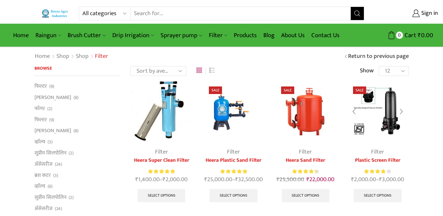
click at [368, 159] on link "Plastic Screen Filter" at bounding box center [377, 160] width 62 height 8
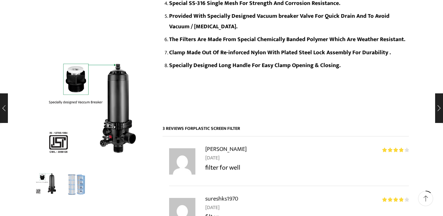
scroll to position [394, 0]
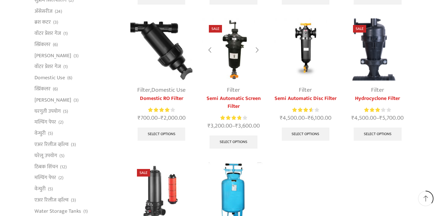
scroll to position [197, 0]
click at [229, 98] on link "Semi Automatic Screen Filter" at bounding box center [233, 103] width 62 height 16
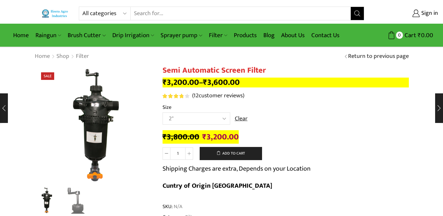
click at [222, 117] on select "Choose an option 2" 2.5" 3"" at bounding box center [196, 118] width 68 height 12
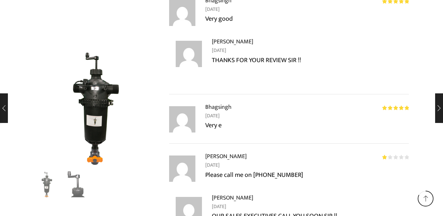
scroll to position [3250, 0]
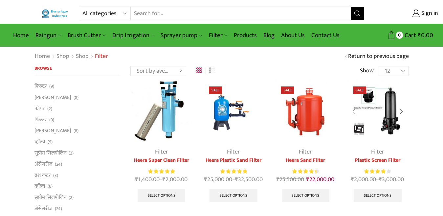
click at [385, 107] on img at bounding box center [377, 111] width 62 height 62
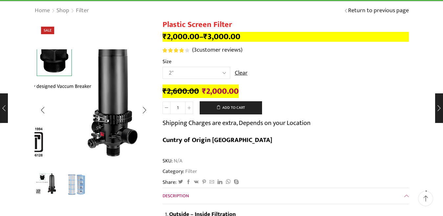
scroll to position [66, 0]
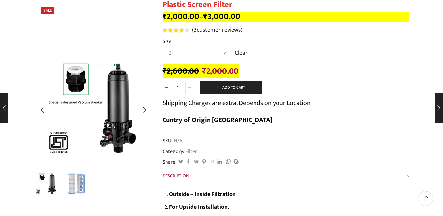
click at [72, 186] on img "2 / 2" at bounding box center [76, 183] width 27 height 27
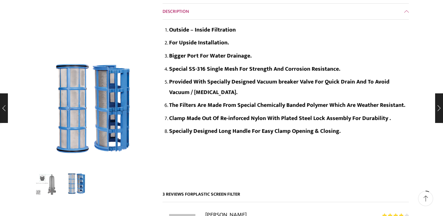
scroll to position [197, 0]
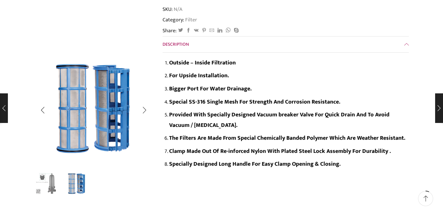
click at [41, 188] on img "1 / 2" at bounding box center [46, 183] width 27 height 27
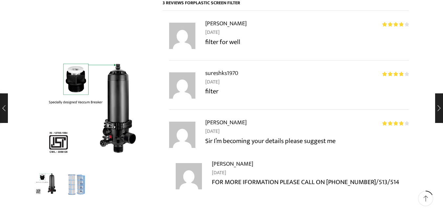
scroll to position [459, 0]
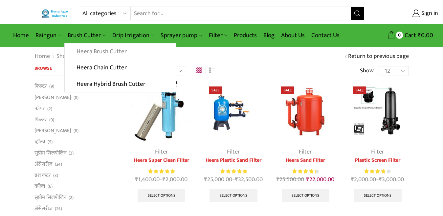
click at [93, 51] on link "Heera Brush Cutter" at bounding box center [120, 51] width 111 height 16
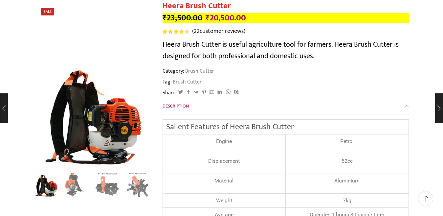
scroll to position [66, 0]
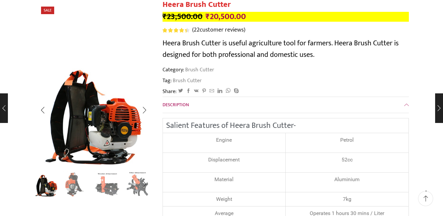
click at [130, 187] on img "4 / 8" at bounding box center [137, 183] width 27 height 27
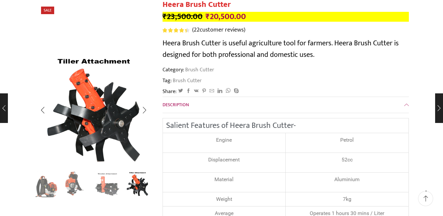
click at [65, 190] on img "2 / 8" at bounding box center [76, 183] width 27 height 27
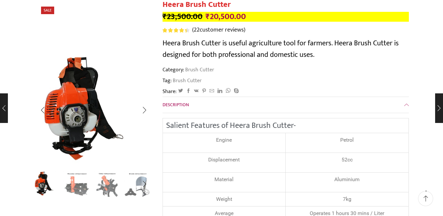
click at [51, 192] on img "2 / 8" at bounding box center [46, 183] width 27 height 27
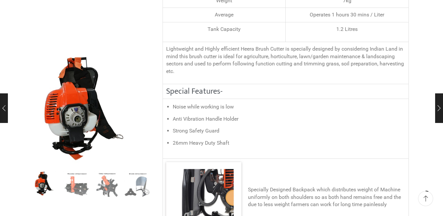
scroll to position [295, 0]
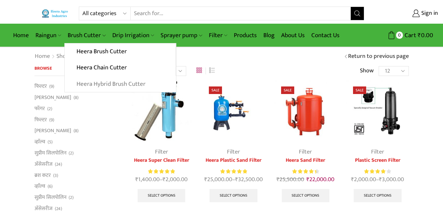
click at [89, 81] on link "Heera Hybrid Brush Cutter" at bounding box center [120, 84] width 111 height 16
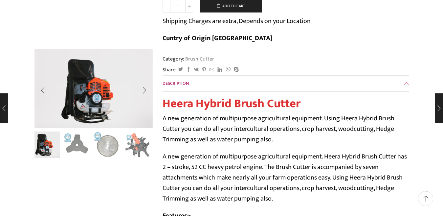
scroll to position [131, 0]
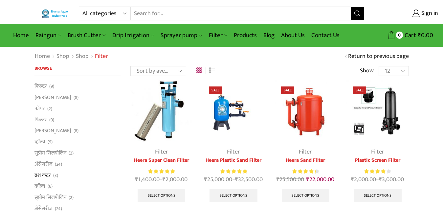
click at [38, 174] on link "ब्रश कटर" at bounding box center [42, 174] width 16 height 11
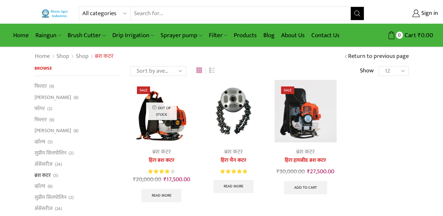
click at [224, 156] on link "हिरा चैन कटर" at bounding box center [233, 160] width 62 height 8
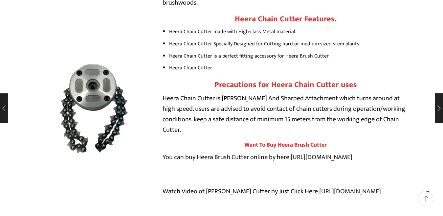
scroll to position [131, 0]
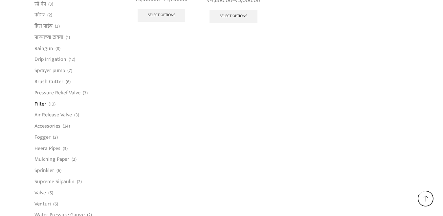
scroll to position [556, 0]
